Goal: Find specific page/section: Find specific page/section

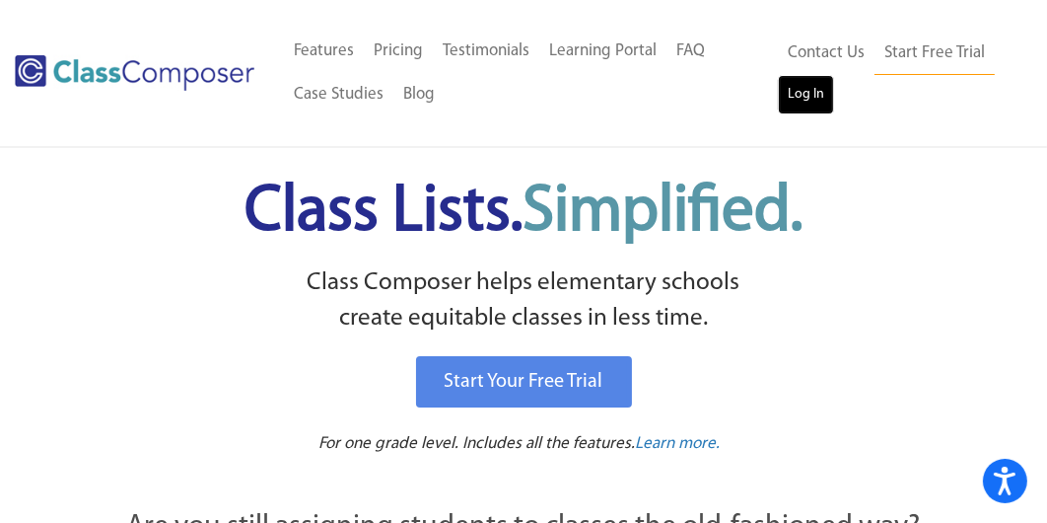
click at [822, 106] on link "Log In" at bounding box center [806, 94] width 56 height 39
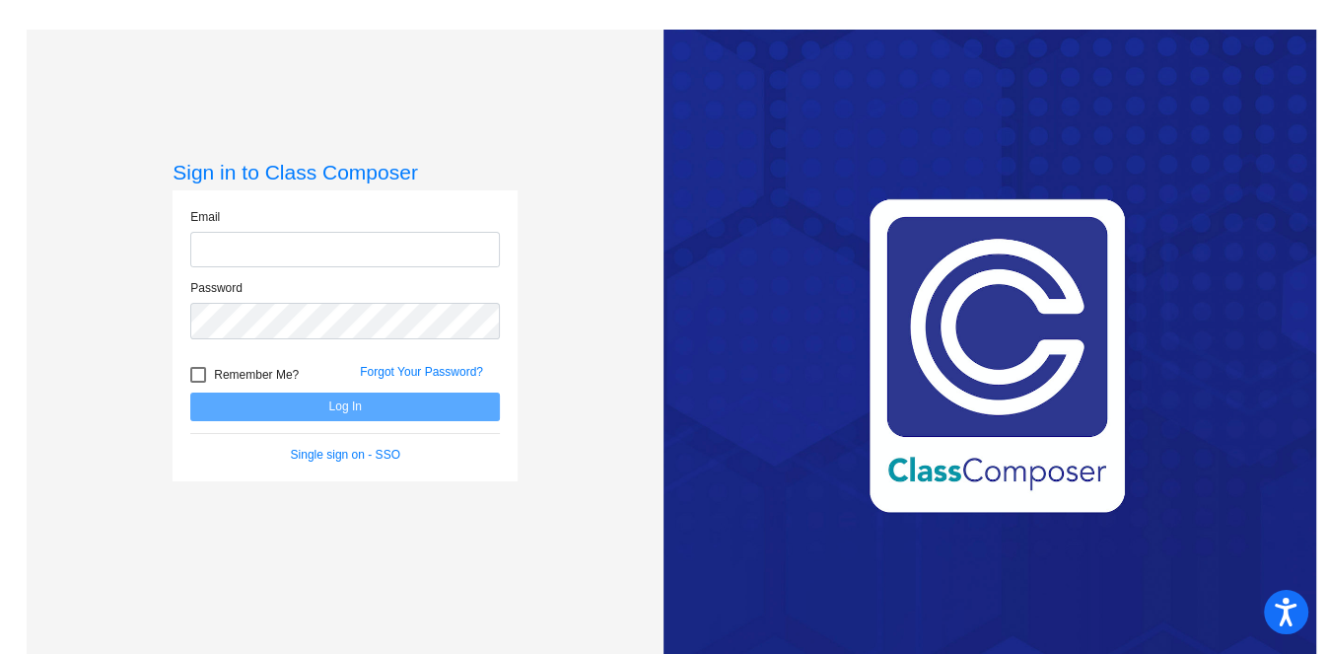
type input "krodgers@hhsd.org"
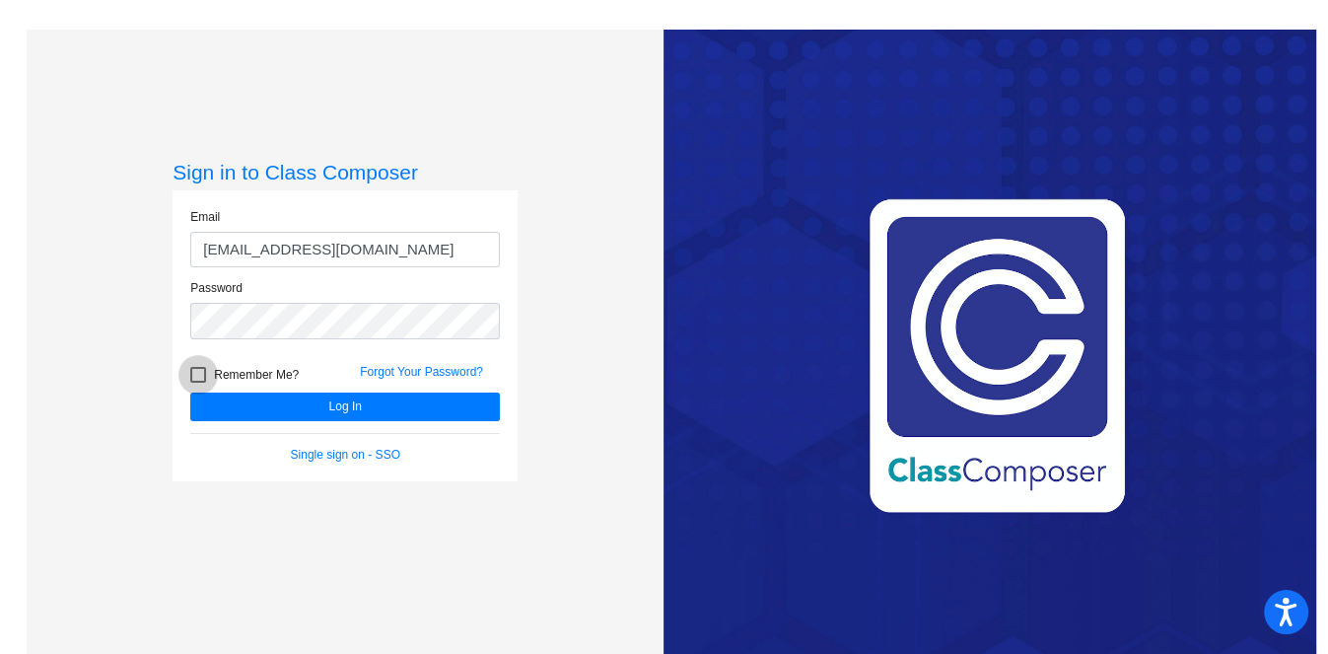
click at [194, 363] on label "Remember Me?" at bounding box center [244, 375] width 108 height 24
click at [197, 383] on input "Remember Me?" at bounding box center [197, 383] width 1 height 1
checkbox input "true"
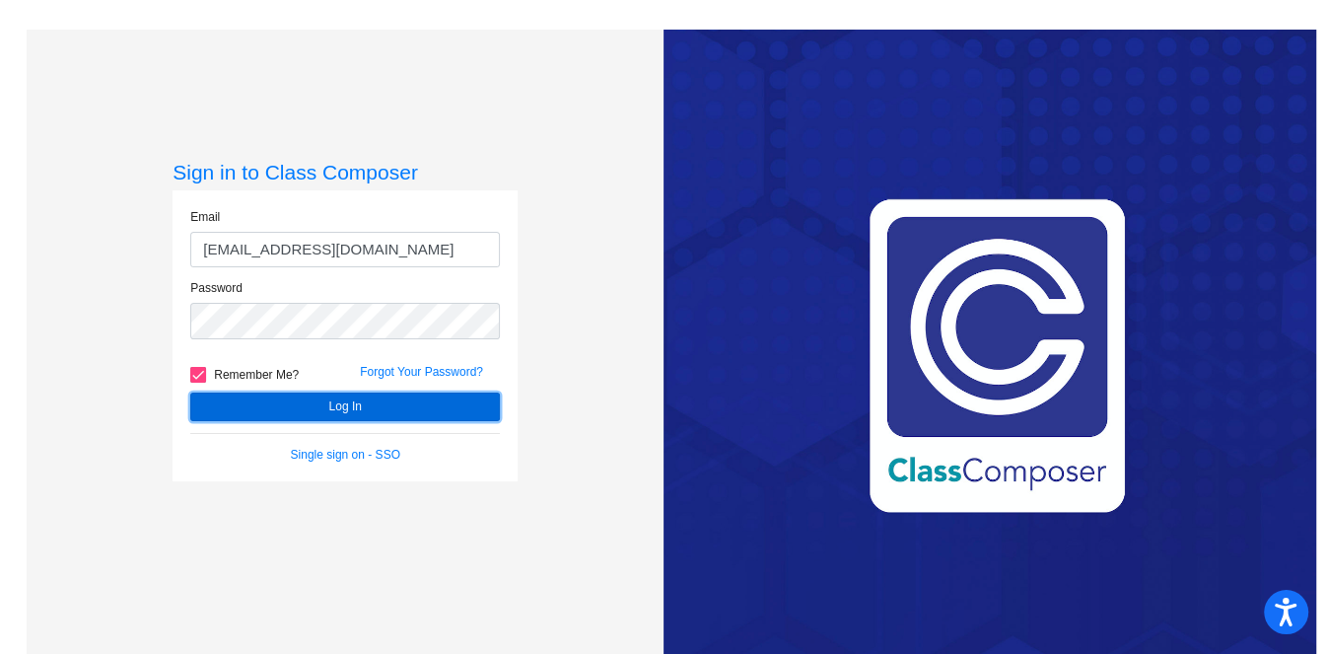
click at [277, 398] on button "Log In" at bounding box center [345, 406] width 310 height 29
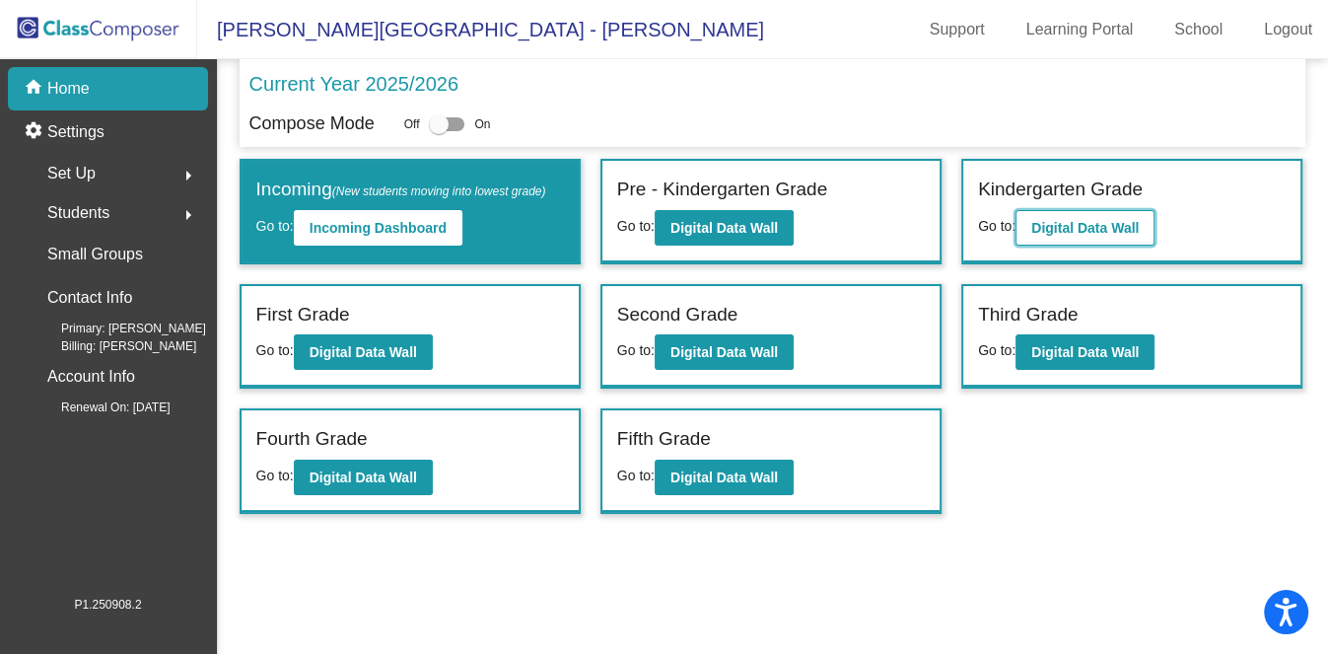
click at [1059, 220] on b "Digital Data Wall" at bounding box center [1085, 228] width 107 height 16
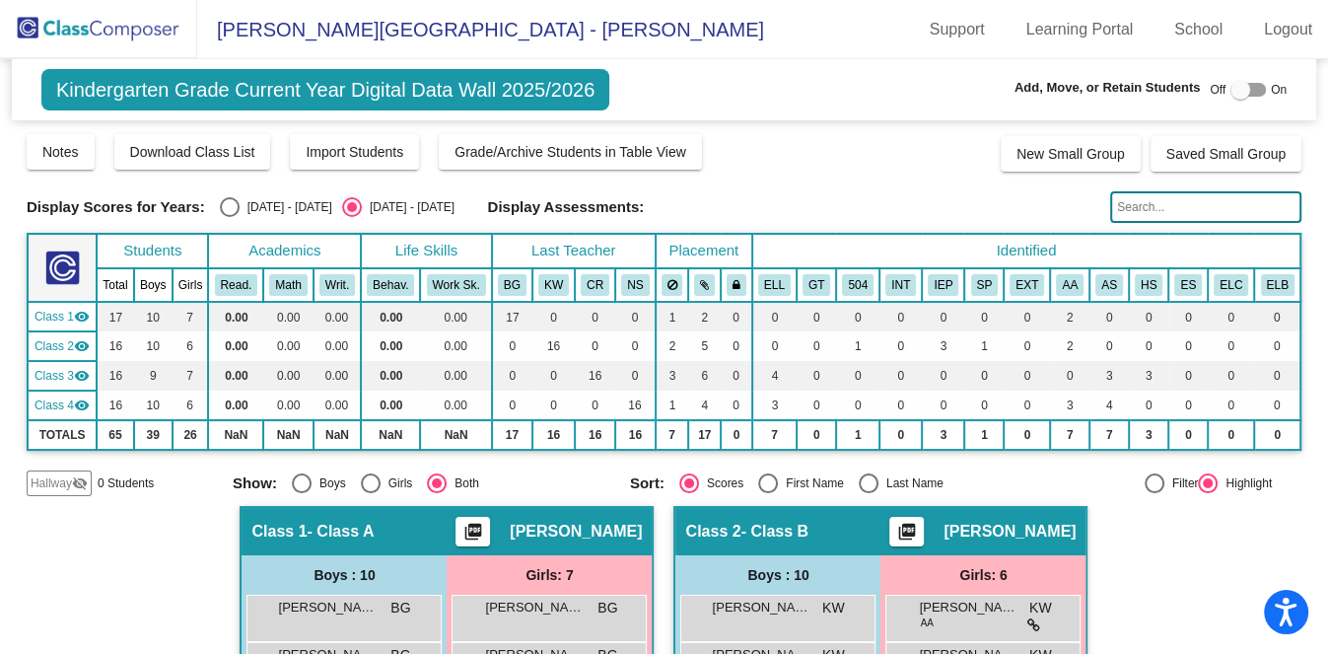
click at [240, 203] on div "2024 - 2025" at bounding box center [286, 207] width 93 height 18
click at [230, 217] on input "2024 - 2025" at bounding box center [229, 217] width 1 height 1
radio input "true"
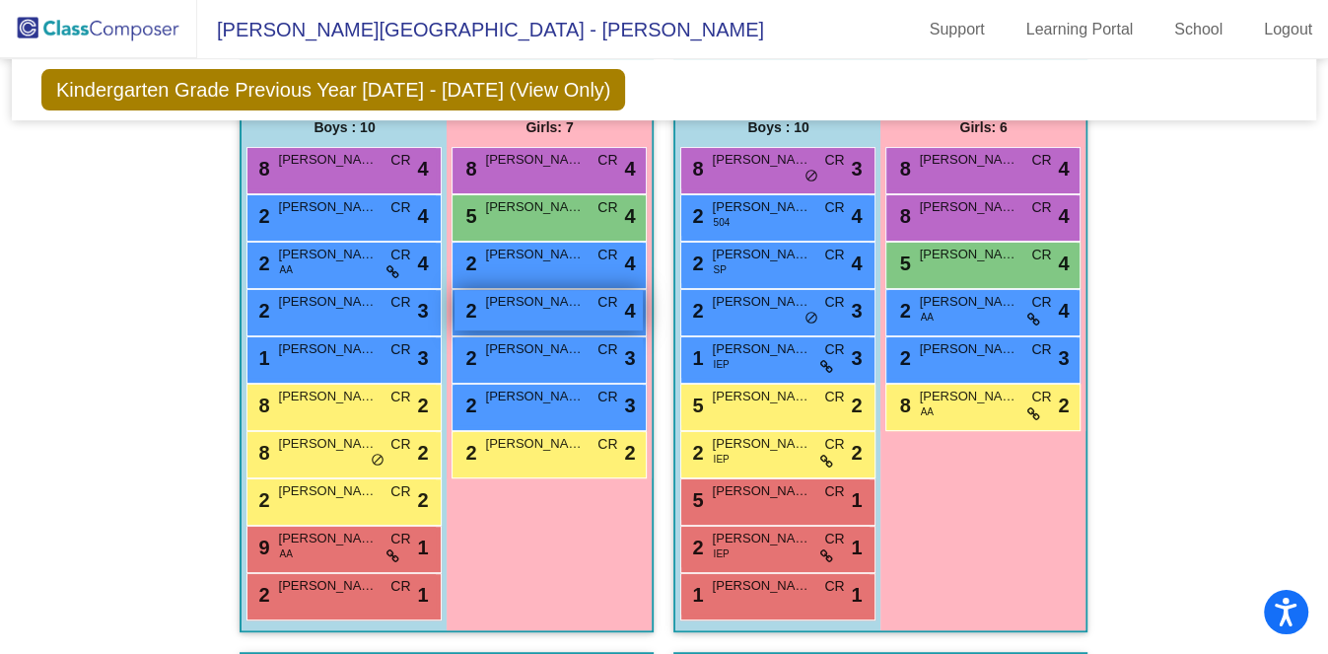
scroll to position [370, 0]
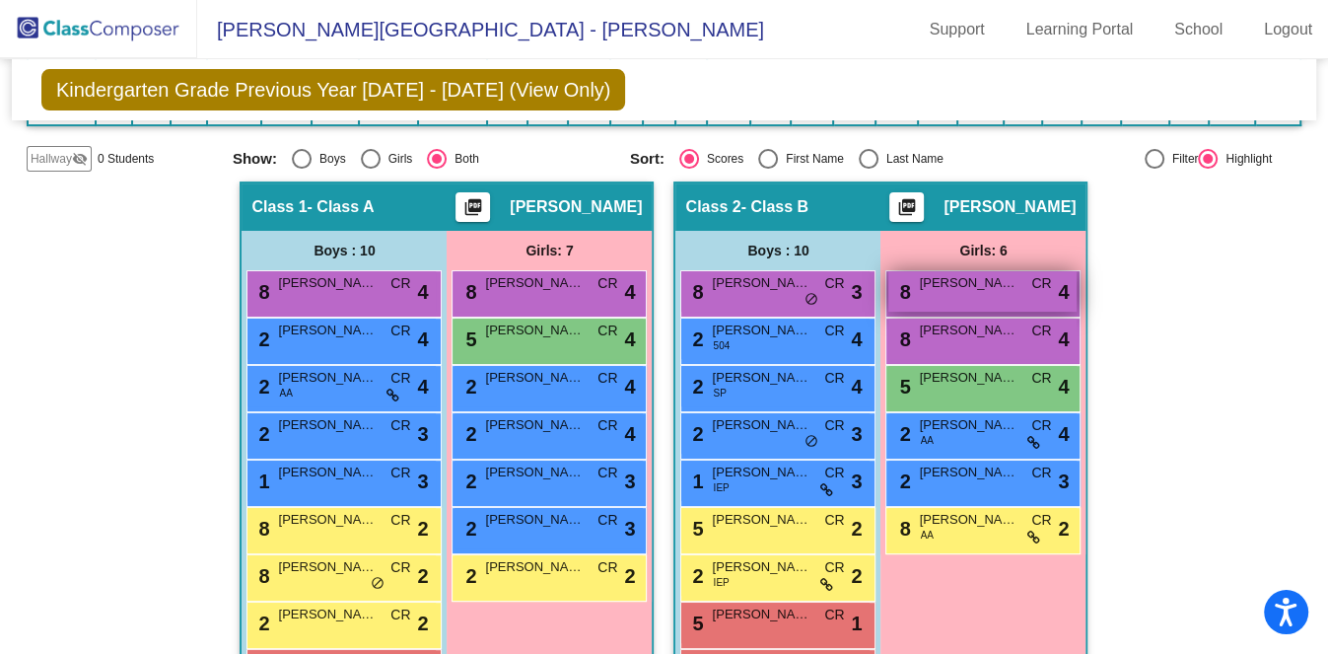
click at [909, 271] on div "8 Lily Santoro CR lock do_not_disturb_alt 4" at bounding box center [983, 291] width 188 height 40
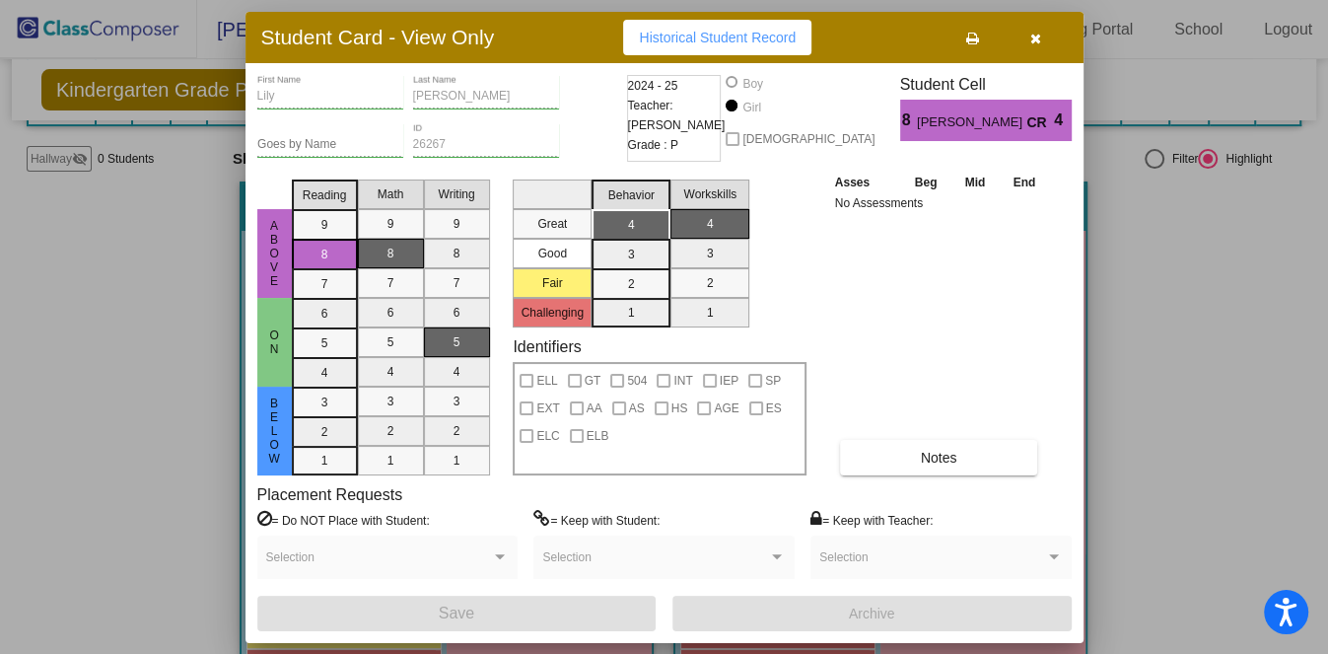
click at [1052, 28] on button "button" at bounding box center [1036, 38] width 63 height 36
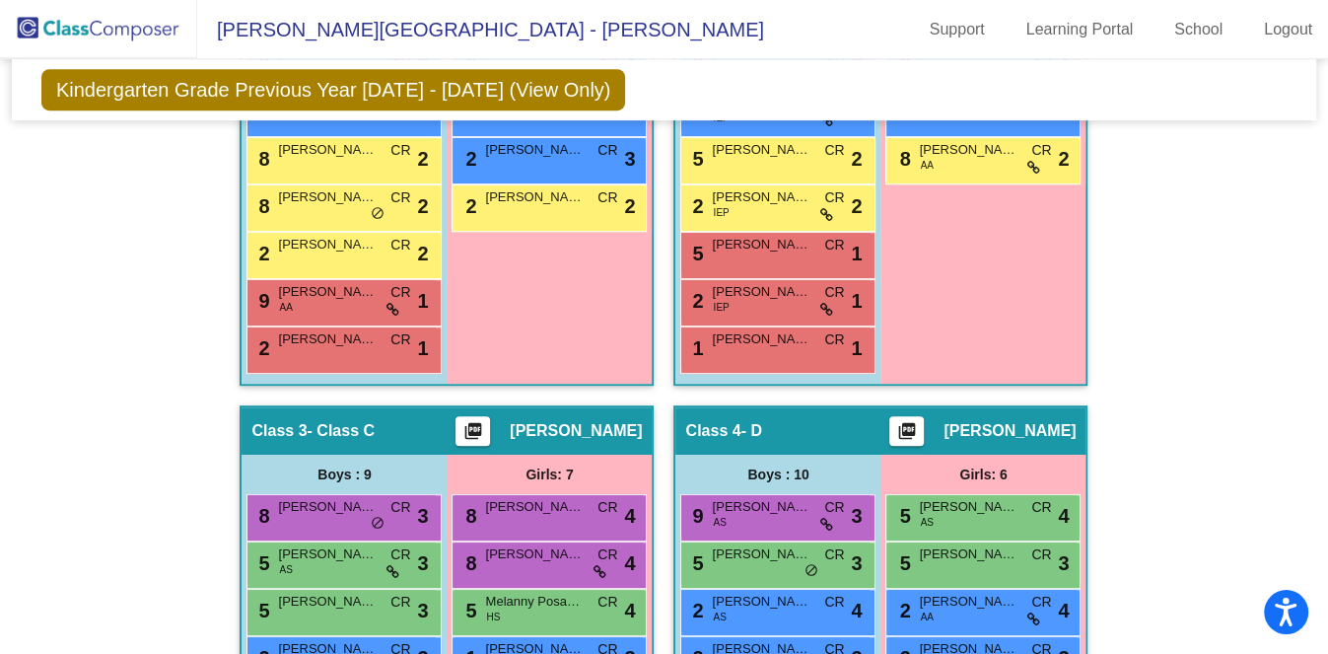
scroll to position [986, 0]
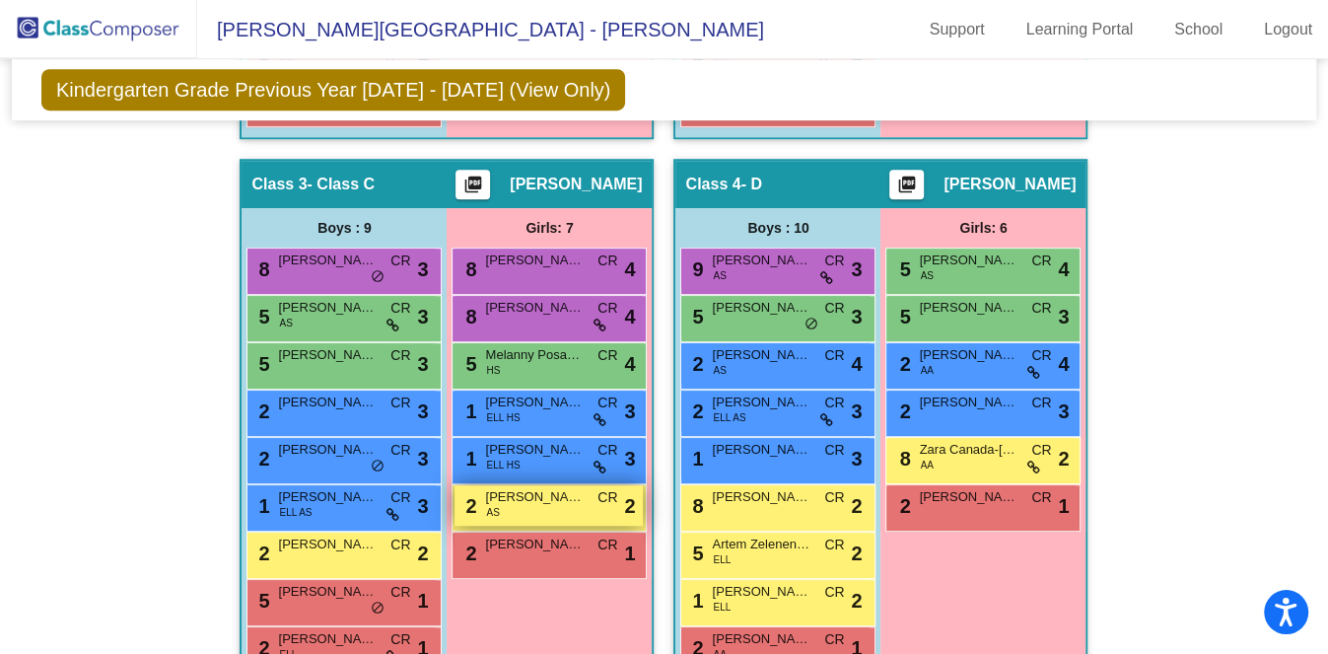
click at [547, 487] on span "Lilliana Riff" at bounding box center [534, 497] width 99 height 20
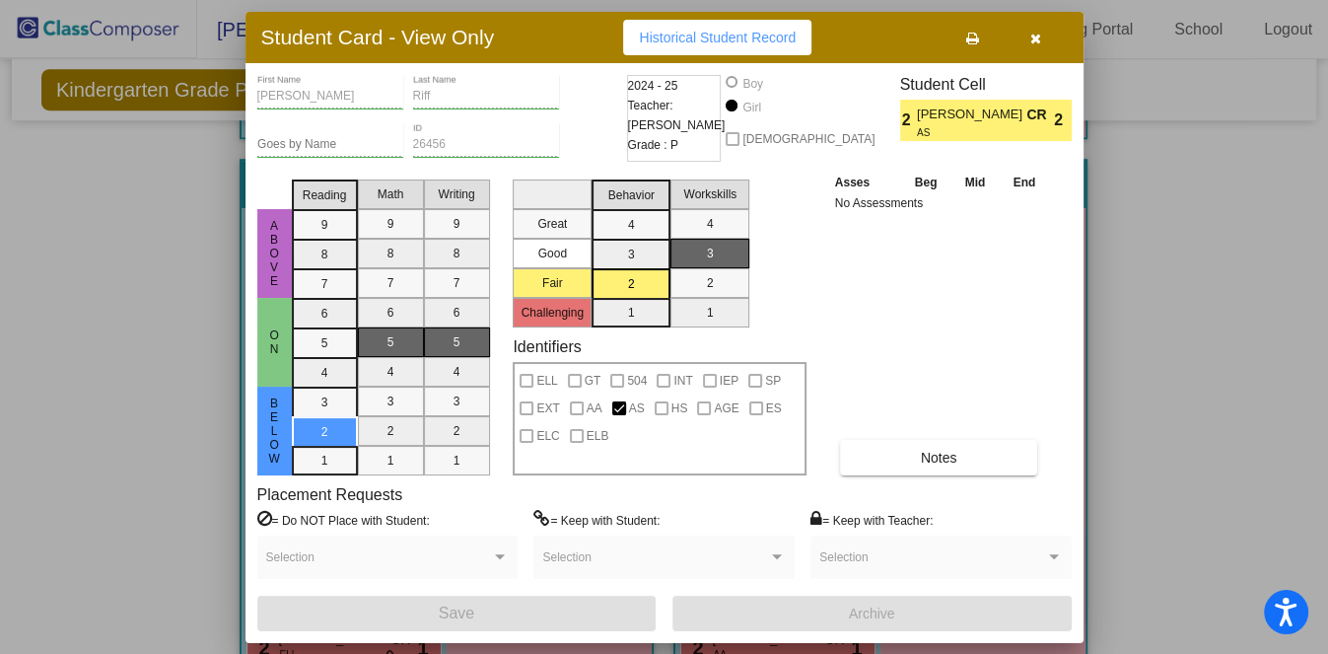
click at [1036, 43] on icon "button" at bounding box center [1036, 39] width 11 height 14
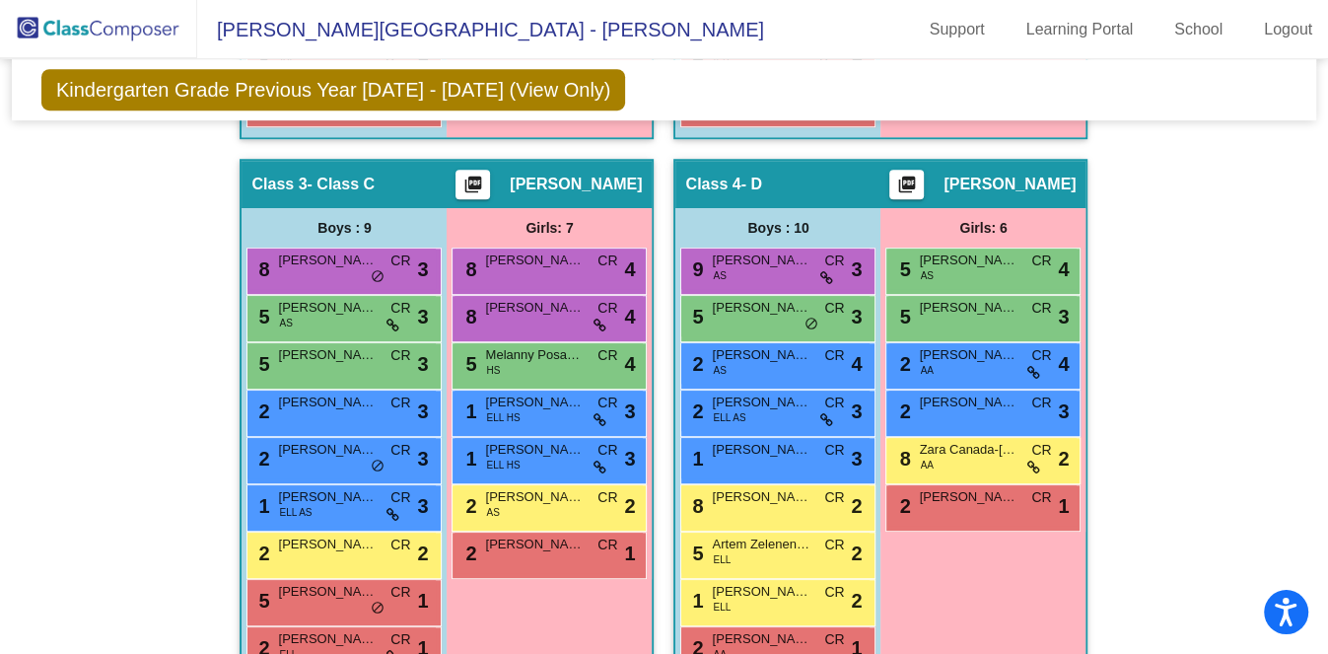
scroll to position [1028, 0]
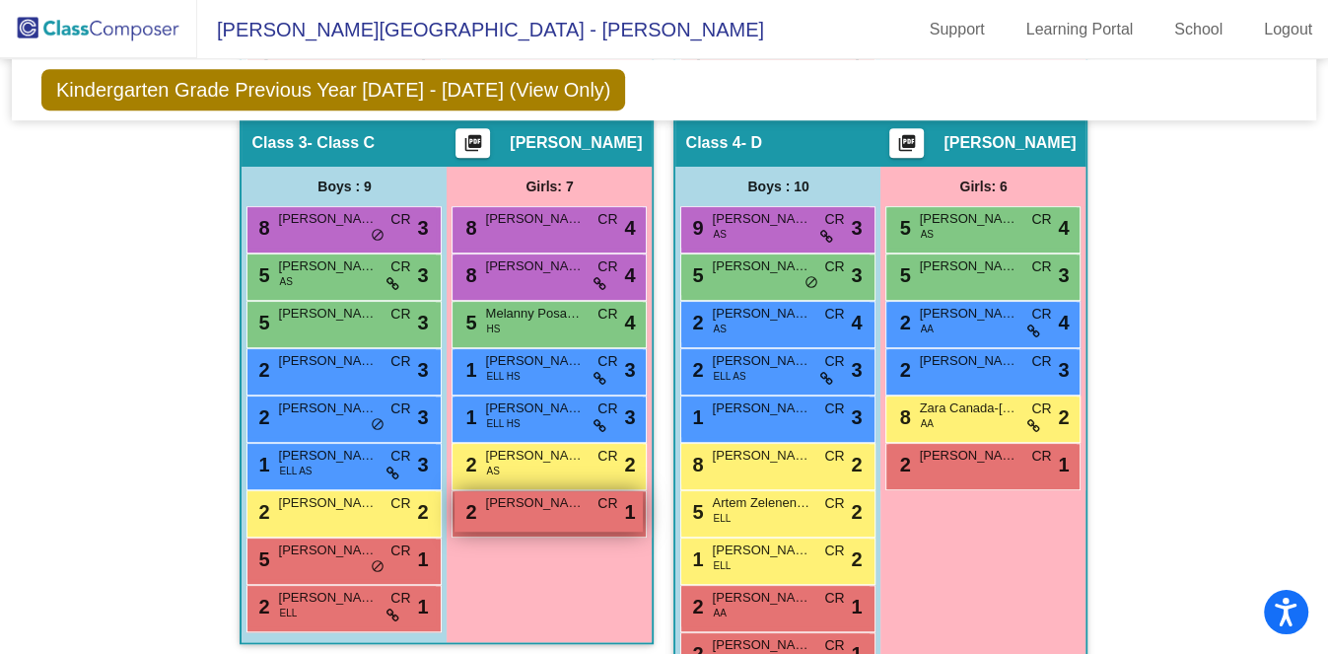
click at [507, 491] on div "2 Bailey Beynon CR lock do_not_disturb_alt 1" at bounding box center [549, 511] width 188 height 40
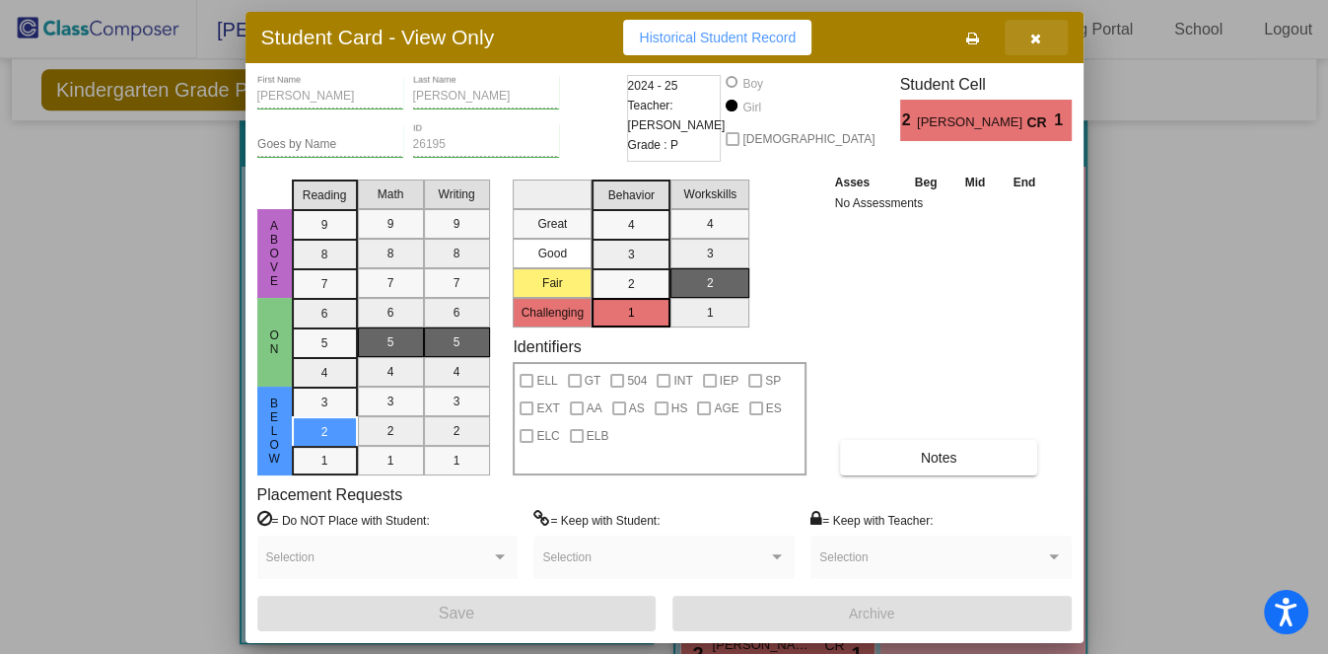
click at [1062, 35] on button "button" at bounding box center [1036, 38] width 63 height 36
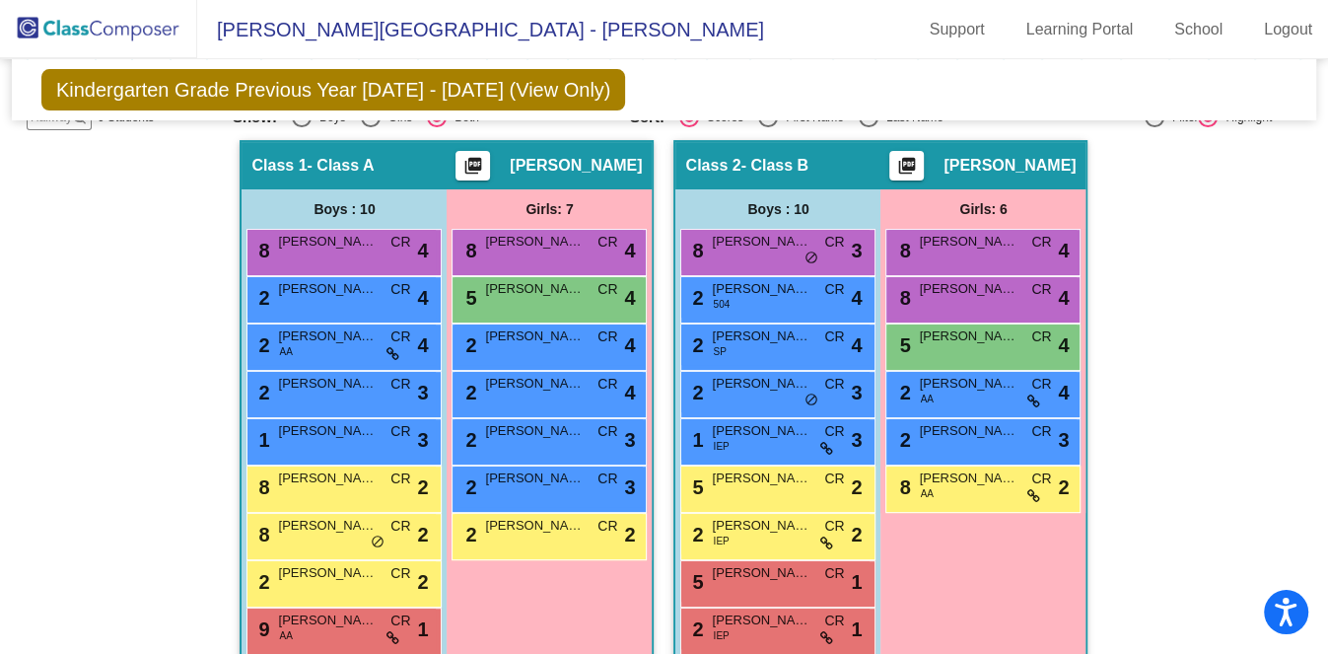
scroll to position [0, 0]
